Goal: Task Accomplishment & Management: Manage account settings

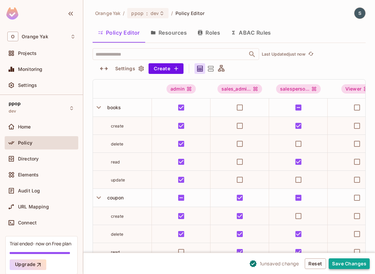
click at [347, 261] on button "Save Changes" at bounding box center [349, 263] width 41 height 11
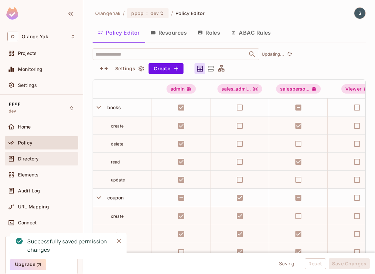
click at [31, 160] on span "Directory" at bounding box center [28, 158] width 21 height 5
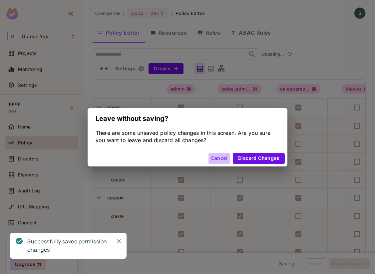
click at [215, 158] on button "Cancel" at bounding box center [219, 158] width 22 height 11
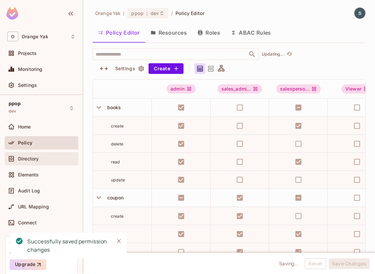
click at [33, 162] on div "Directory" at bounding box center [41, 159] width 68 height 8
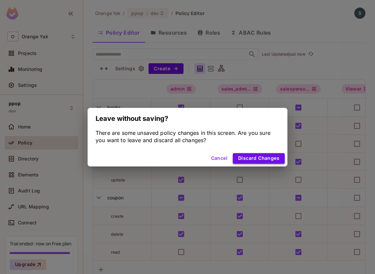
click at [251, 157] on button "Discard Changes" at bounding box center [259, 158] width 52 height 11
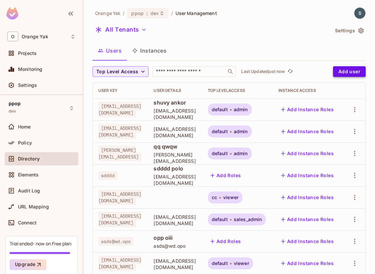
click at [365, 68] on button "Add user" at bounding box center [349, 71] width 33 height 11
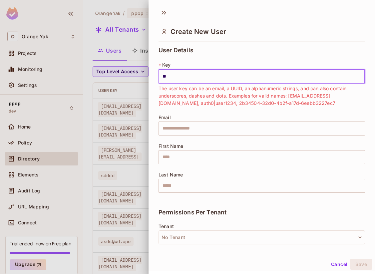
type input "*"
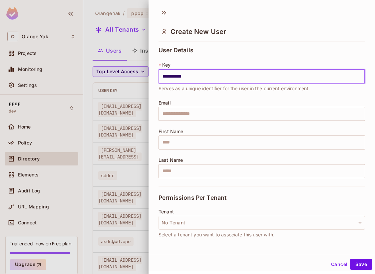
type input "**********"
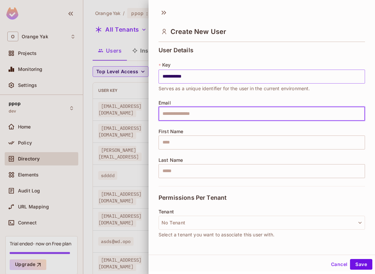
paste input "**********"
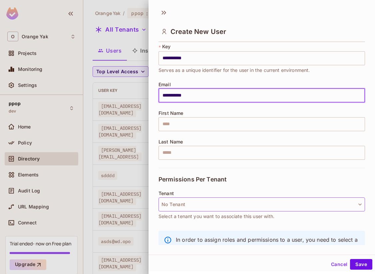
scroll to position [41, 0]
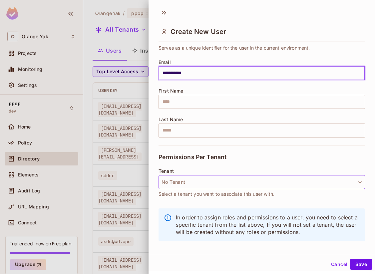
type input "**********"
click at [314, 180] on button "No Tenant" at bounding box center [261, 182] width 206 height 14
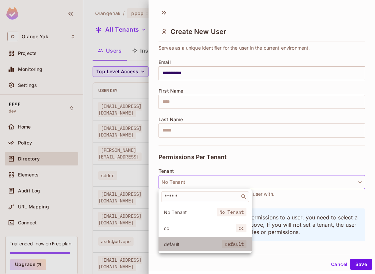
click at [189, 246] on span "default" at bounding box center [193, 244] width 58 height 6
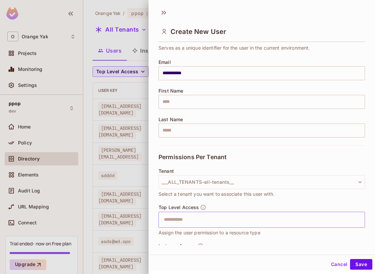
click at [188, 220] on input "text" at bounding box center [256, 219] width 192 height 13
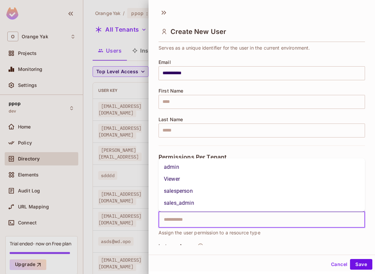
click at [182, 173] on li "Viewer" at bounding box center [261, 179] width 206 height 12
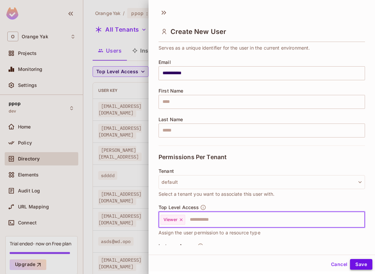
click at [357, 266] on button "Save" at bounding box center [361, 264] width 22 height 11
